Goal: Navigation & Orientation: Find specific page/section

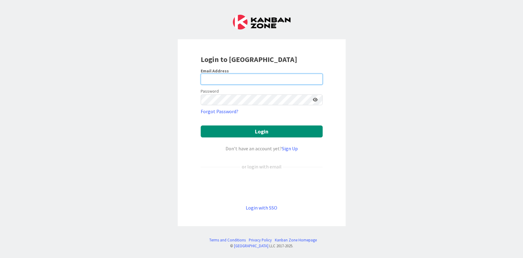
click at [276, 77] on input "email" at bounding box center [262, 79] width 122 height 11
type input "[EMAIL_ADDRESS][DOMAIN_NAME]"
click at [201, 125] on button "Login" at bounding box center [262, 131] width 122 height 12
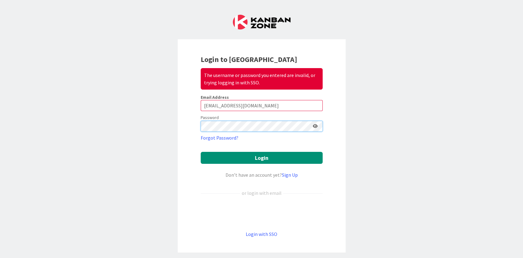
click at [201, 152] on button "Login" at bounding box center [262, 158] width 122 height 12
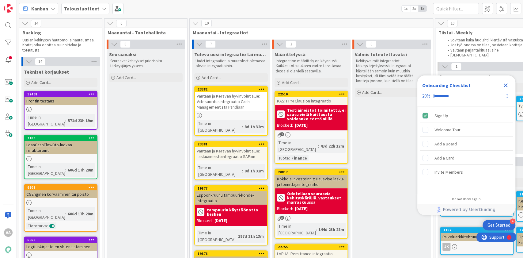
click at [102, 10] on icon at bounding box center [104, 8] width 5 height 5
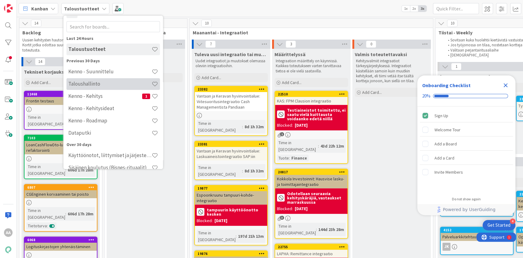
scroll to position [14, 0]
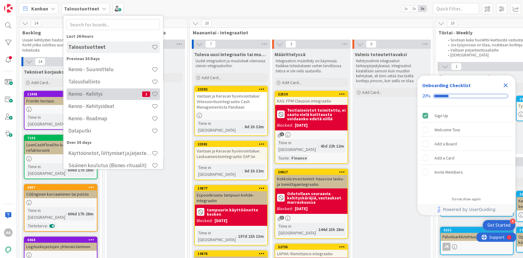
click at [115, 91] on h4 "Kenno - Kehitys" at bounding box center [105, 94] width 74 height 6
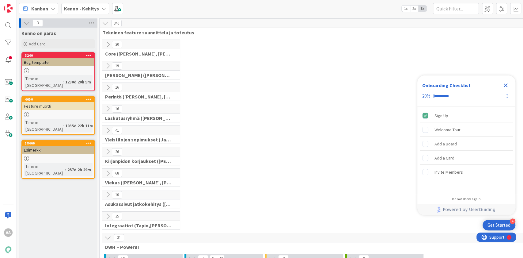
click at [99, 11] on div "Kenno - Kehitys" at bounding box center [85, 8] width 48 height 11
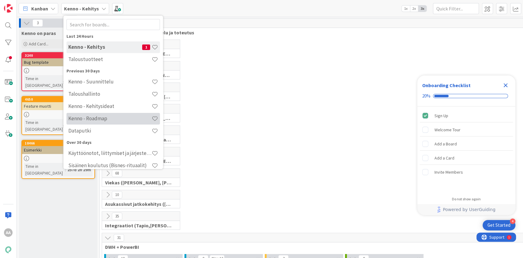
click at [120, 117] on h4 "Kenno - Roadmap" at bounding box center [109, 118] width 83 height 6
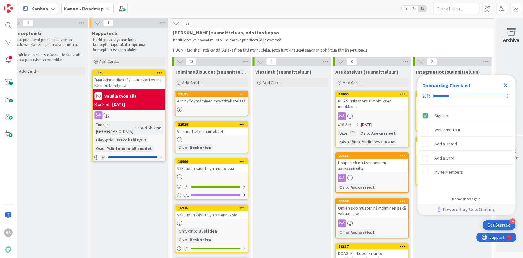
scroll to position [0, 580]
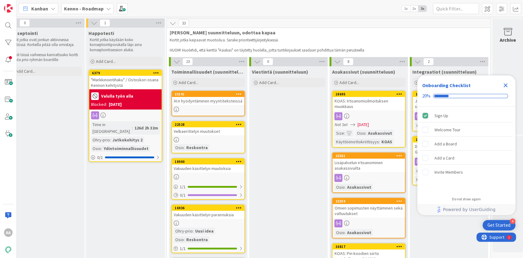
click at [507, 86] on icon "Close Checklist" at bounding box center [505, 84] width 7 height 7
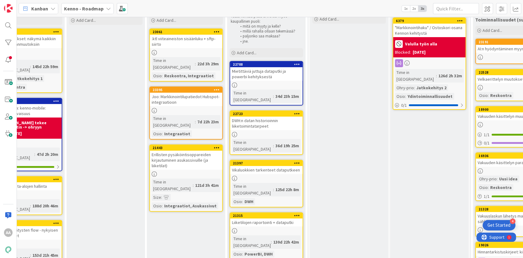
scroll to position [57, 276]
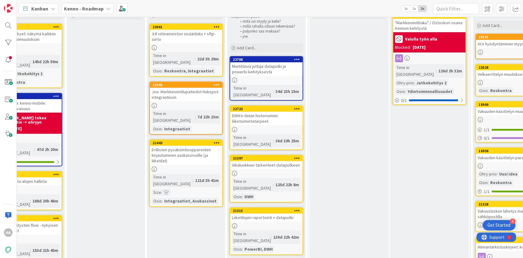
click at [272, 161] on div "Vikaluokkien tarkenteet dataputkeen" at bounding box center [266, 165] width 72 height 8
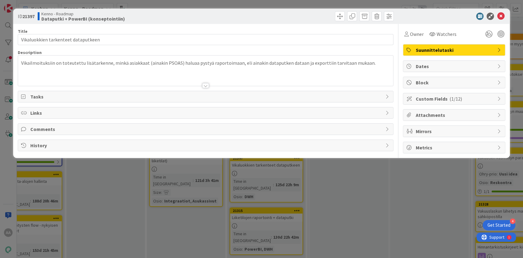
click at [203, 83] on div at bounding box center [205, 85] width 7 height 5
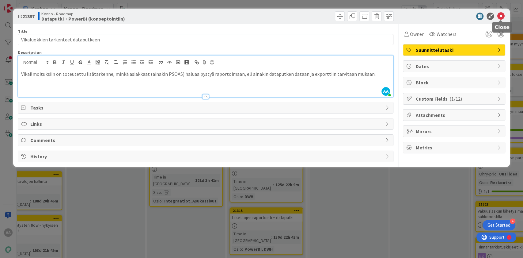
click at [499, 15] on icon at bounding box center [500, 16] width 7 height 7
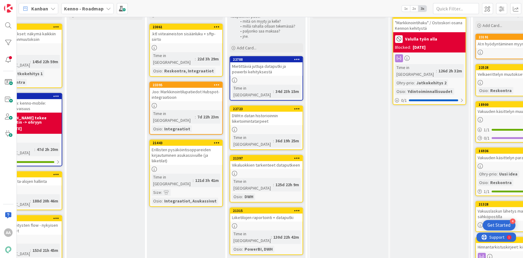
scroll to position [64, 276]
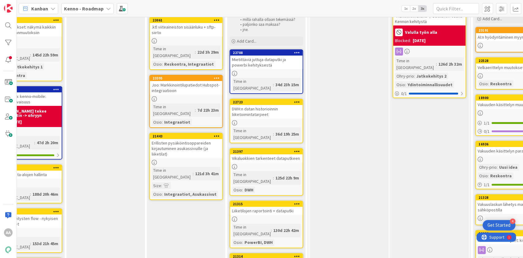
click at [267, 206] on div "Liiketilojen raportointi + dataputki" at bounding box center [266, 210] width 72 height 8
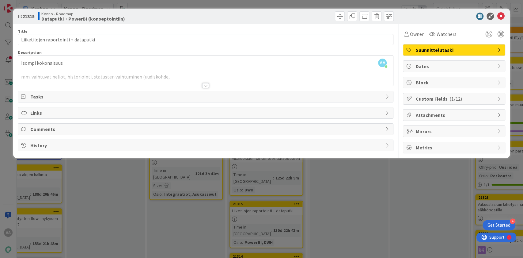
click at [207, 84] on div at bounding box center [205, 85] width 7 height 5
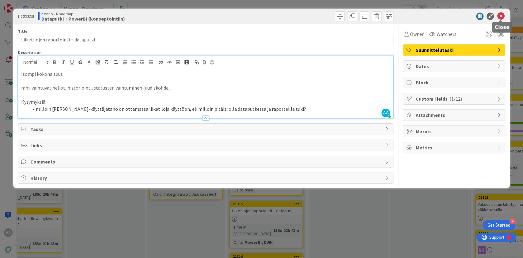
click at [502, 15] on icon at bounding box center [500, 16] width 7 height 7
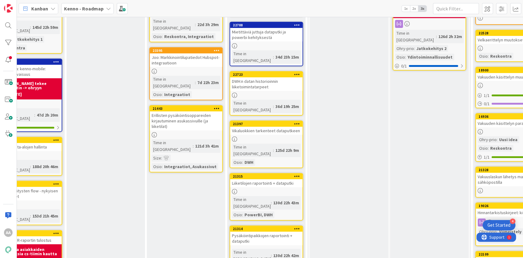
scroll to position [92, 276]
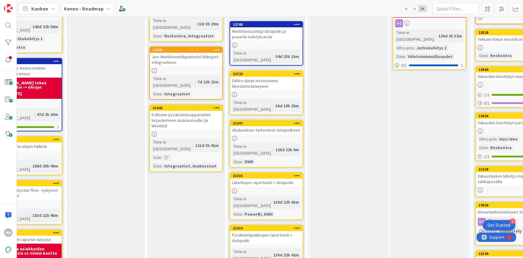
click at [264, 231] on div "Pysäköintipaikkojen raportointi + dataputki" at bounding box center [266, 237] width 72 height 13
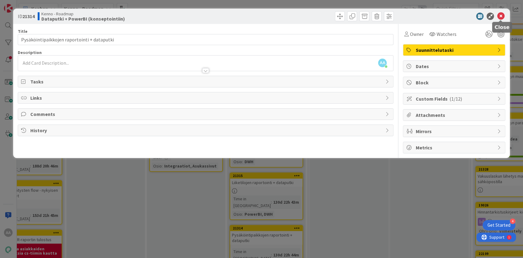
click at [500, 14] on icon at bounding box center [500, 16] width 7 height 7
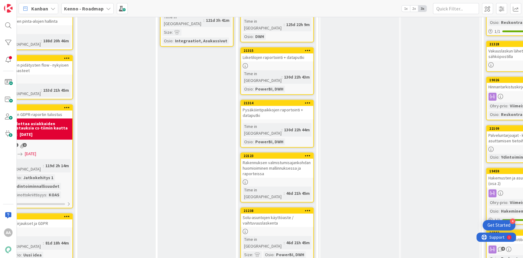
scroll to position [221, 265]
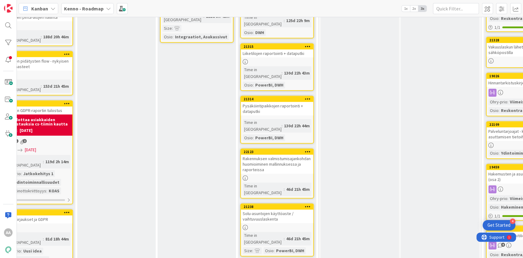
click at [277, 209] on div "Solu-asuntojen käyttöaste / vaihtuvuuslaskenta" at bounding box center [277, 215] width 72 height 13
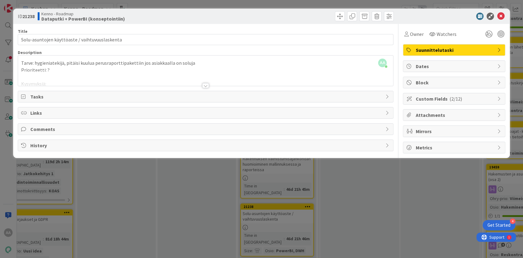
click at [206, 85] on div at bounding box center [205, 85] width 7 height 5
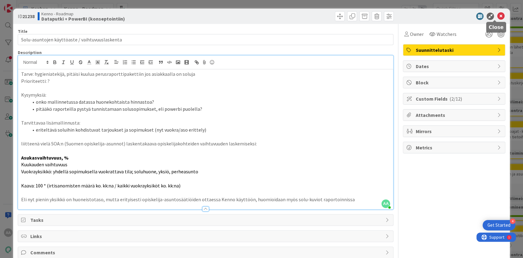
click at [497, 14] on icon at bounding box center [500, 16] width 7 height 7
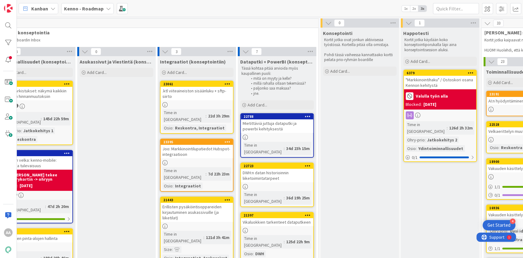
click at [106, 8] on icon at bounding box center [108, 8] width 5 height 5
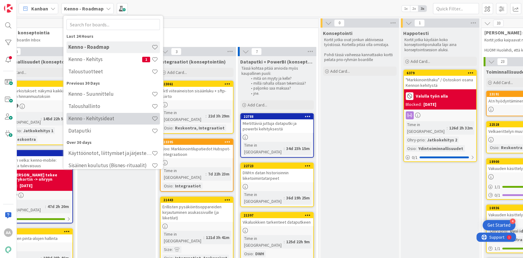
click at [115, 116] on h4 "Kenno - Kehitysideat" at bounding box center [109, 118] width 83 height 6
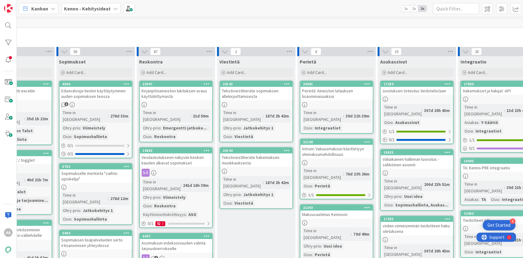
scroll to position [0, 583]
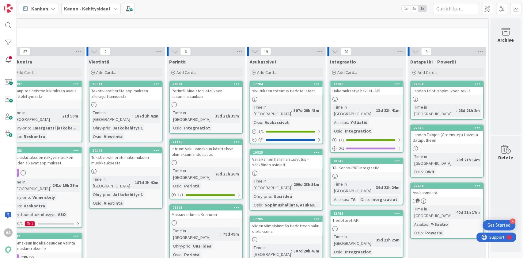
click at [113, 9] on icon at bounding box center [115, 8] width 5 height 5
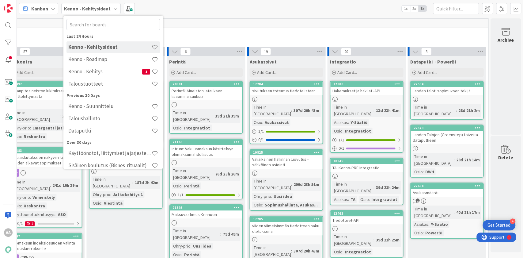
click at [106, 100] on div "Previous 30 Days Kenno - Suunnittelu Taloushallinto Dataputki" at bounding box center [112, 114] width 93 height 45
click at [109, 104] on h4 "Kenno - Suunnittelu" at bounding box center [109, 106] width 83 height 6
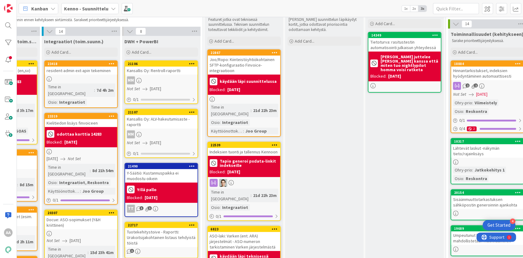
scroll to position [23, 467]
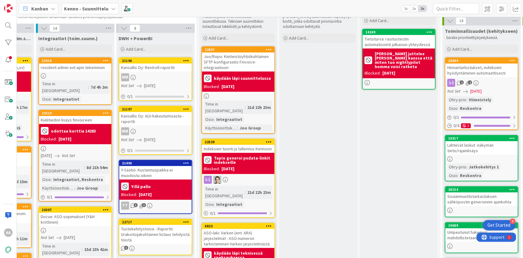
click at [107, 11] on div "Kenno - Suunnittelu" at bounding box center [89, 8] width 57 height 11
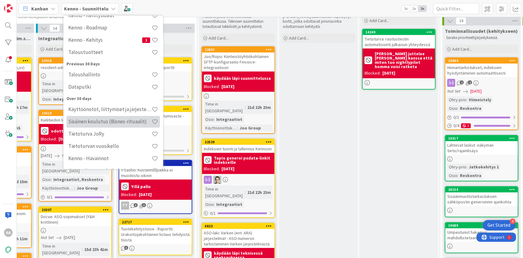
scroll to position [49, 0]
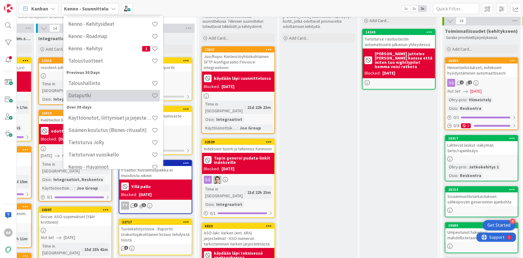
click at [112, 95] on h4 "Dataputki" at bounding box center [109, 95] width 83 height 6
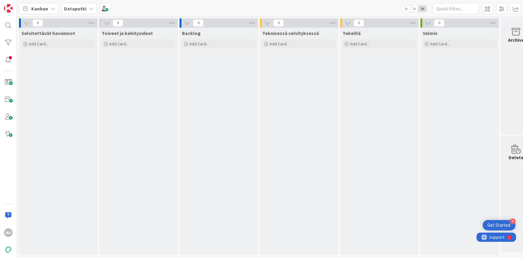
click at [91, 10] on icon at bounding box center [91, 8] width 5 height 5
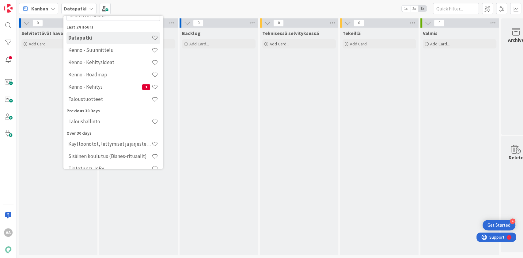
scroll to position [23, 0]
click at [108, 52] on h4 "Kenno - Suunnittelu" at bounding box center [109, 50] width 83 height 6
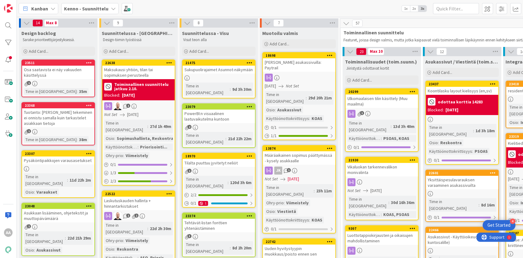
click at [112, 10] on icon at bounding box center [113, 8] width 5 height 5
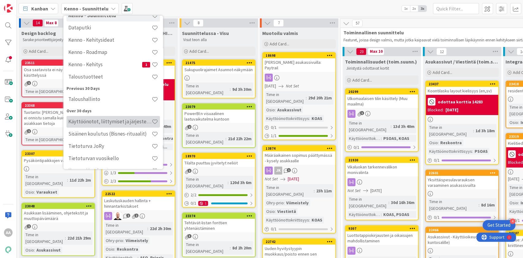
scroll to position [42, 0]
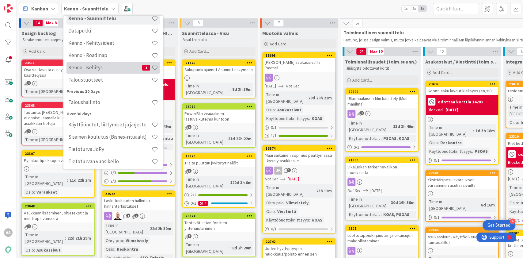
click at [104, 68] on h4 "Kenno - Kehitys" at bounding box center [105, 67] width 74 height 6
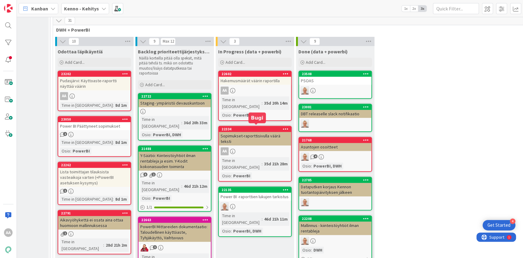
scroll to position [210, 49]
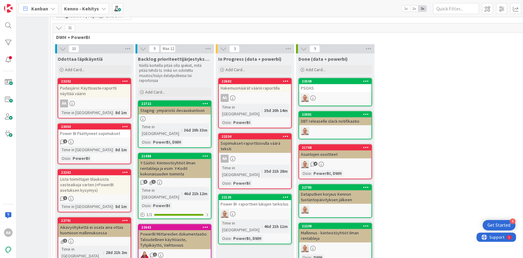
click at [103, 12] on div "Kenno - Kehitys" at bounding box center [85, 8] width 48 height 11
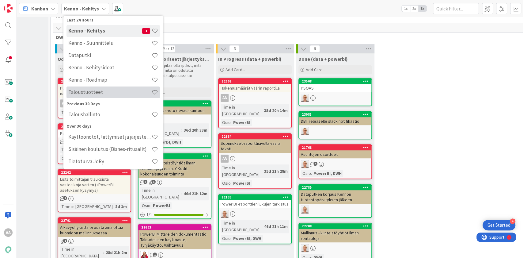
scroll to position [29, 0]
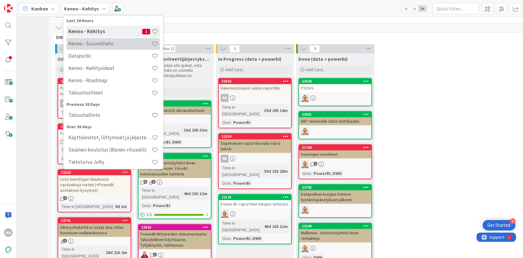
click at [105, 42] on h4 "Kenno - Suunnittelu" at bounding box center [109, 43] width 83 height 6
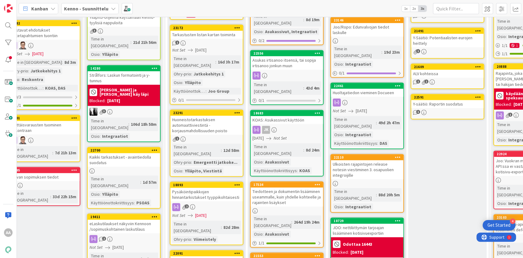
scroll to position [237, 0]
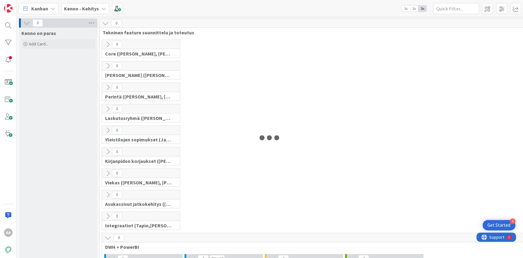
click at [106, 7] on div "Kenno - Kehitys" at bounding box center [85, 8] width 48 height 11
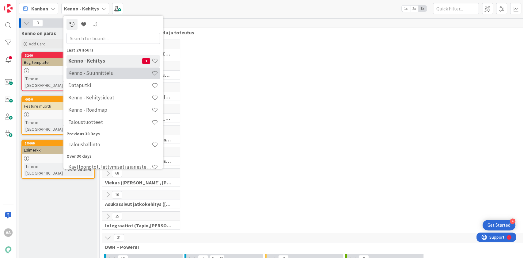
click at [110, 74] on h4 "Kenno - Suunnittelu" at bounding box center [109, 73] width 83 height 6
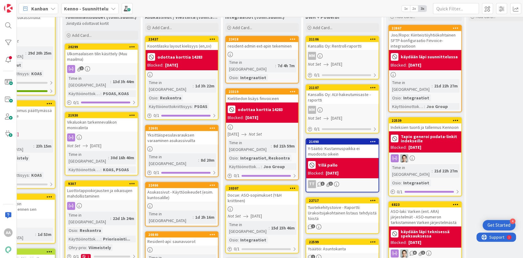
scroll to position [37, 280]
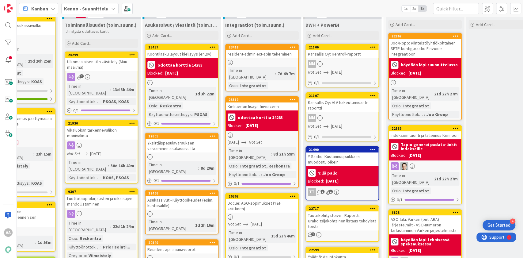
click at [434, 51] on div "Joo/Ropo: Kiinteistöyhtiökohtainen SFTP-konfiguraatio Finvoice-integraatioon" at bounding box center [425, 48] width 72 height 19
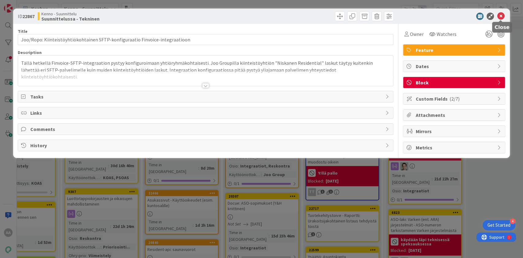
click at [499, 16] on icon at bounding box center [500, 16] width 7 height 7
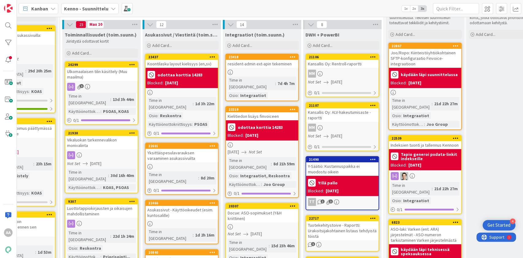
click at [114, 7] on div "Kenno - Suunnittelu" at bounding box center [89, 8] width 57 height 11
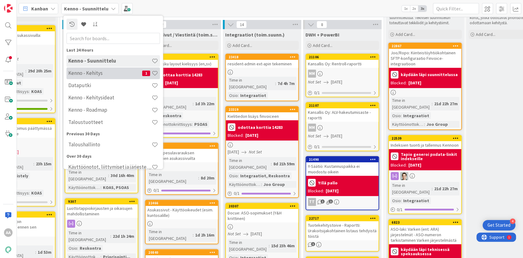
click at [108, 73] on h4 "Kenno - Kehitys" at bounding box center [105, 73] width 74 height 6
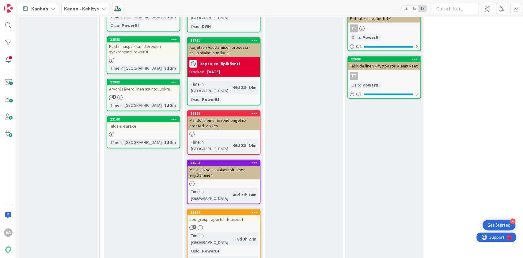
scroll to position [589, 0]
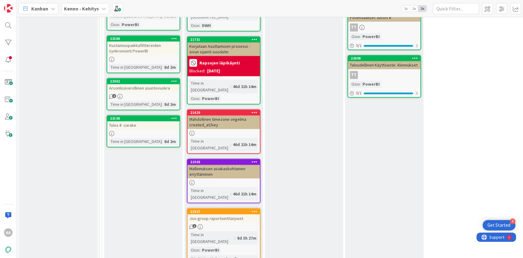
click at [219, 214] on div "Joo-group raportointitarpeet" at bounding box center [223, 218] width 72 height 8
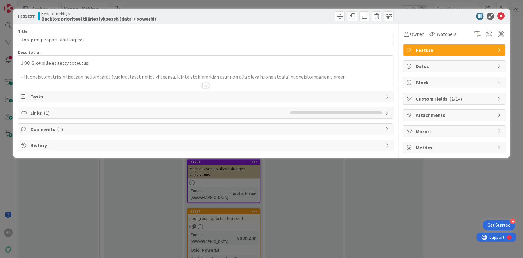
click at [207, 83] on div at bounding box center [205, 85] width 7 height 5
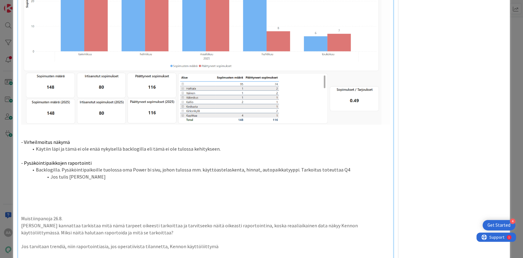
scroll to position [352, 0]
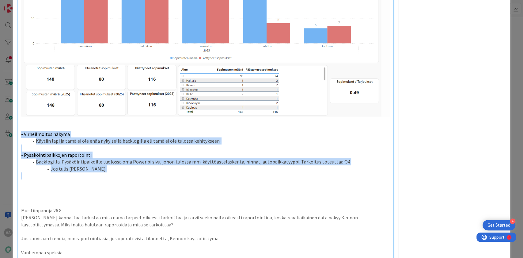
drag, startPoint x: 19, startPoint y: 129, endPoint x: 138, endPoint y: 172, distance: 126.4
click at [138, 172] on div "JOO Groupille esitetty toteutus: - Huoneistomatriisin lisätään neliömäärät (vuo…" at bounding box center [205, 34] width 375 height 635
click at [138, 166] on li "Jos tulis [PERSON_NAME]" at bounding box center [209, 168] width 362 height 7
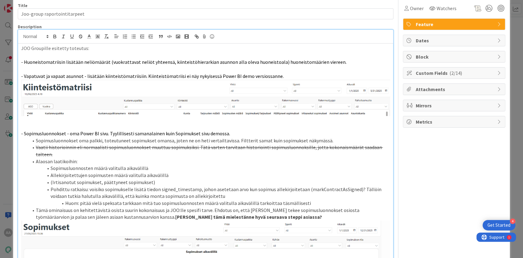
scroll to position [22, 0]
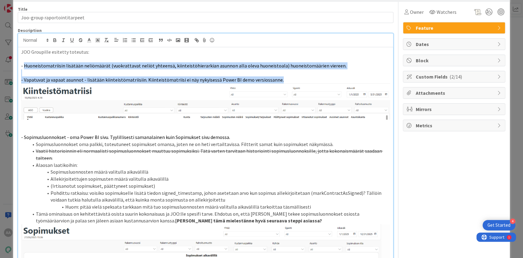
drag, startPoint x: 23, startPoint y: 65, endPoint x: 273, endPoint y: 80, distance: 250.8
click at [357, 62] on p "- Huoneistomatriisin lisätään neliömäärät (vuokrattavat neliöt yhteensä, kiinte…" at bounding box center [205, 65] width 369 height 7
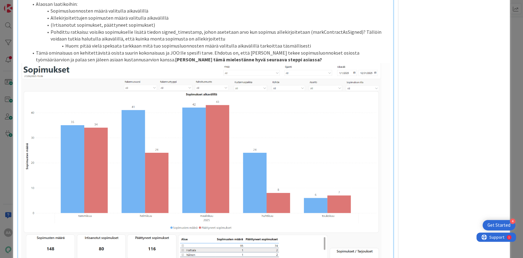
scroll to position [183, 0]
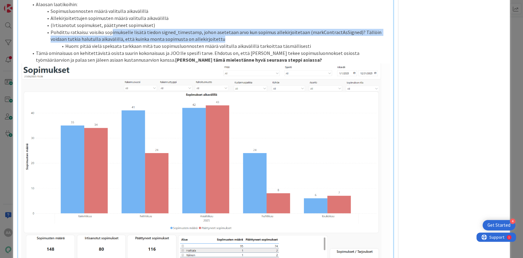
drag, startPoint x: 219, startPoint y: 39, endPoint x: 109, endPoint y: 32, distance: 110.4
click at [109, 32] on li "Pohdittu ratkaisu: voisiko sopimukselle lisätä tiedon signed_timestamp, johon a…" at bounding box center [209, 36] width 362 height 14
click at [200, 41] on li "Pohdittu ratkaisu: voisiko sopimukselle lisätä tiedon signed_timestamp, johon a…" at bounding box center [209, 36] width 362 height 14
drag, startPoint x: 217, startPoint y: 39, endPoint x: 88, endPoint y: 32, distance: 130.1
click at [88, 32] on li "Pohdittu ratkaisu: voisiko sopimukselle lisätä tiedon signed_timestamp, johon a…" at bounding box center [209, 36] width 362 height 14
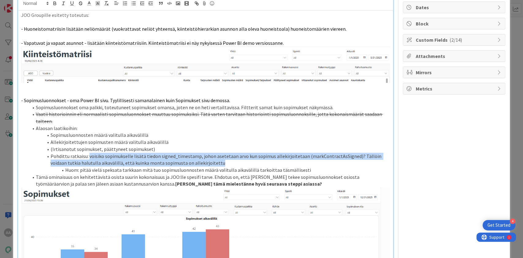
scroll to position [59, 0]
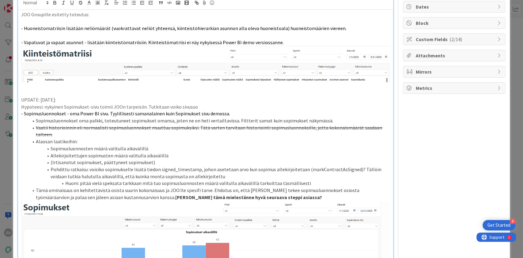
click at [212, 156] on li "Allekirjoitettujen sopimusten määrä valitulla aikavälillä" at bounding box center [209, 155] width 362 height 7
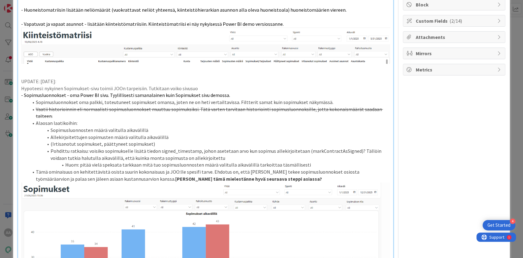
scroll to position [78, 0]
click at [71, 86] on p "Hypoteesi: nykyinen Sopimukset-sivu toimii JOOn tarpeisiin. Tutkitaan voiko siv…" at bounding box center [205, 87] width 369 height 7
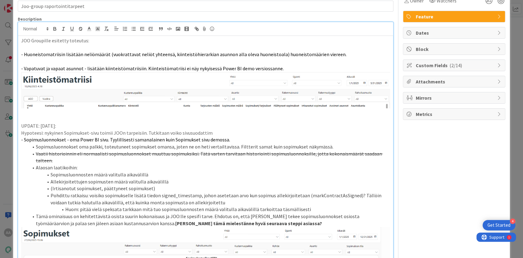
scroll to position [32, 0]
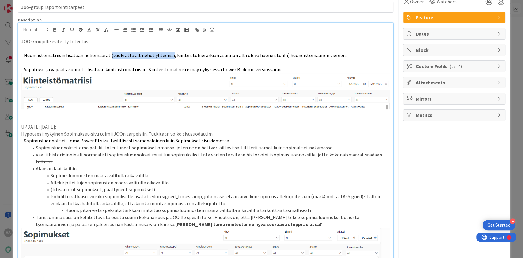
drag, startPoint x: 106, startPoint y: 55, endPoint x: 165, endPoint y: 55, distance: 59.1
click at [165, 55] on span "- Huoneistomatriisin lisätään neliömäärät (vuokrattavat neliöt yhteensä, kiinte…" at bounding box center [183, 55] width 325 height 6
click at [277, 69] on p "- Vapatuvat ja vapaat asunnot - lisätään kiinteistömatriisiin. Kiinteistömatrii…" at bounding box center [205, 69] width 369 height 7
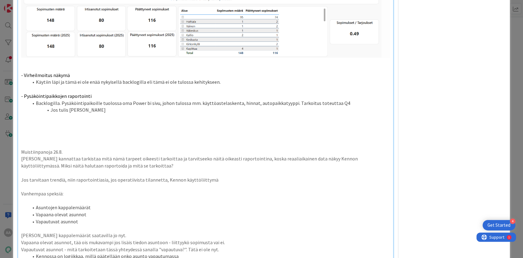
scroll to position [481, 0]
drag, startPoint x: 140, startPoint y: 105, endPoint x: 18, endPoint y: 70, distance: 126.7
click at [89, 122] on p at bounding box center [205, 123] width 369 height 7
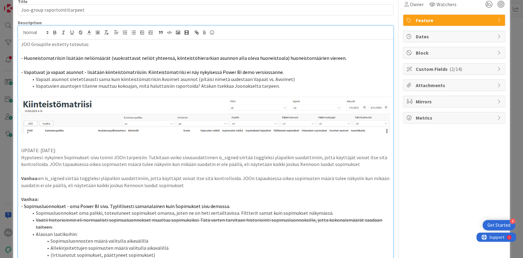
scroll to position [0, 0]
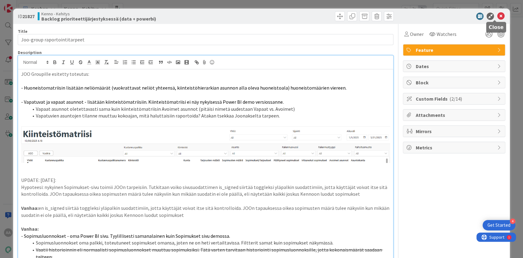
click at [497, 19] on icon at bounding box center [500, 16] width 7 height 7
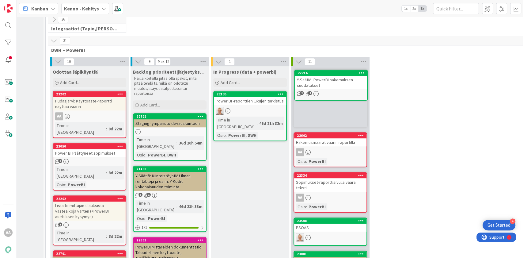
scroll to position [192, 54]
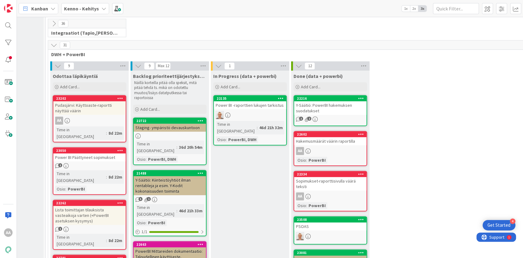
click at [324, 106] on div "Y-Säätiö: PowerBI hakemuksen suodatukset" at bounding box center [330, 107] width 72 height 13
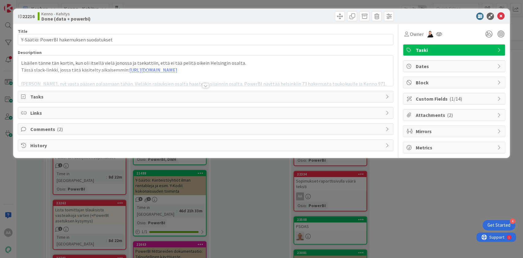
click at [206, 86] on div at bounding box center [205, 85] width 7 height 5
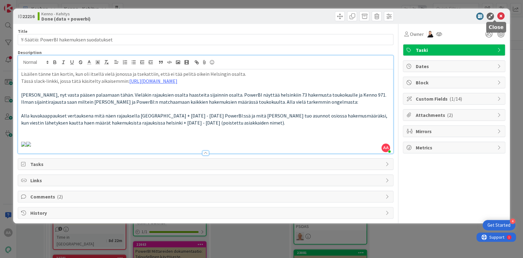
click at [497, 17] on icon at bounding box center [500, 16] width 7 height 7
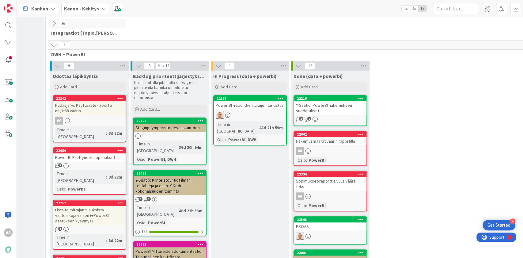
click at [88, 153] on div "Power BI Päättyneet sopimukset" at bounding box center [89, 157] width 72 height 8
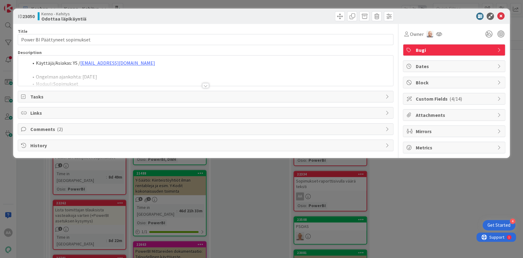
click at [204, 85] on div at bounding box center [205, 85] width 7 height 5
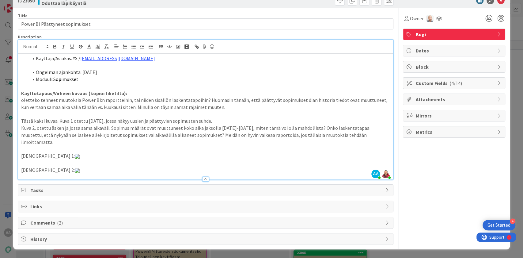
scroll to position [409, 0]
